Goal: Task Accomplishment & Management: Complete application form

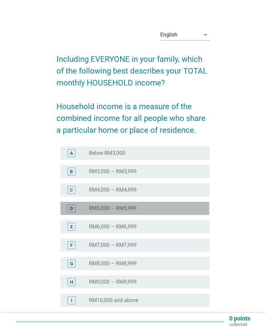
scroll to position [58, 0]
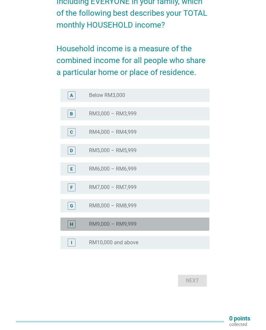
click at [153, 229] on div "H radio_button_unchecked RM9,000 – RM9,999" at bounding box center [134, 223] width 149 height 13
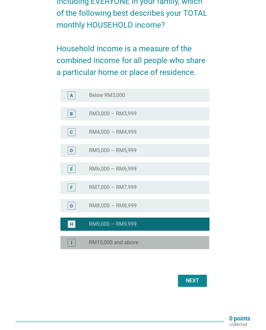
click at [170, 239] on div "radio_button_unchecked RM10,000 and above" at bounding box center [146, 243] width 115 height 8
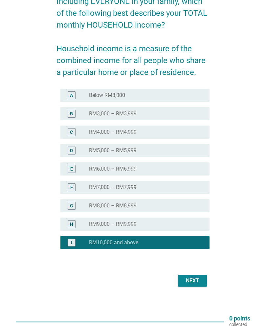
click at [199, 277] on div "Next" at bounding box center [192, 281] width 18 height 8
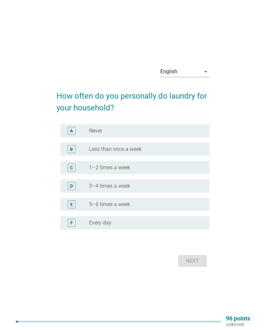
click at [196, 184] on div "radio_button_unchecked 3–4 times a week" at bounding box center [144, 186] width 110 height 7
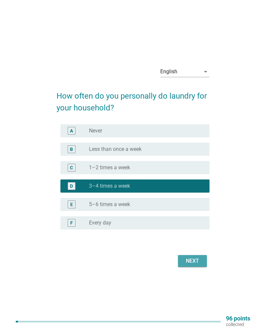
click at [198, 261] on div "Next" at bounding box center [192, 261] width 18 height 8
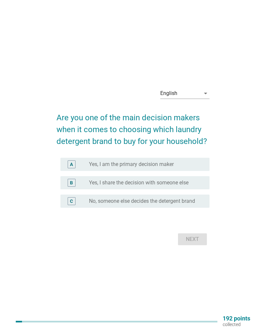
click at [199, 196] on div "C radio_button_unchecked No, someone else decides the detergent brand" at bounding box center [134, 200] width 149 height 13
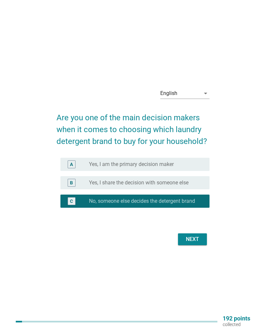
click at [196, 240] on div "Next" at bounding box center [192, 239] width 18 height 8
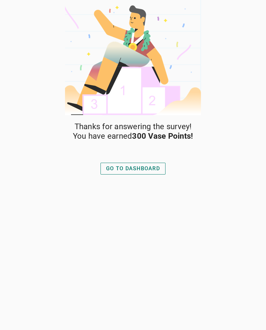
click at [161, 171] on button "GO TO DASHBOARD" at bounding box center [133, 169] width 65 height 12
